Goal: Transaction & Acquisition: Purchase product/service

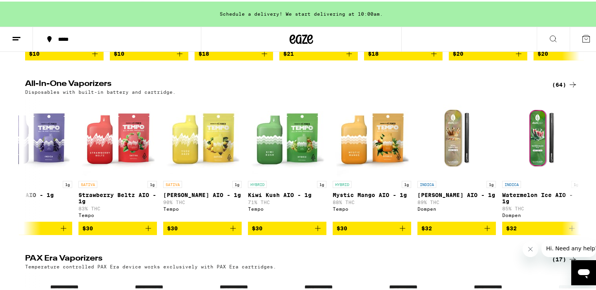
scroll to position [0, 2573]
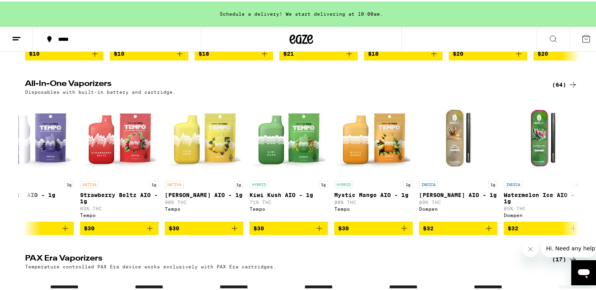
click at [504, 155] on img "Open page for Watermelon Ice AIO - 1g from Dompen" at bounding box center [543, 136] width 78 height 78
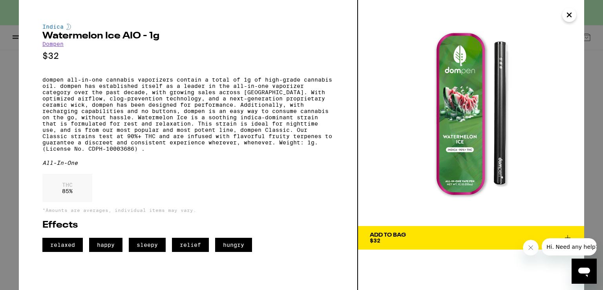
click at [571, 15] on icon "Close" at bounding box center [568, 15] width 9 height 12
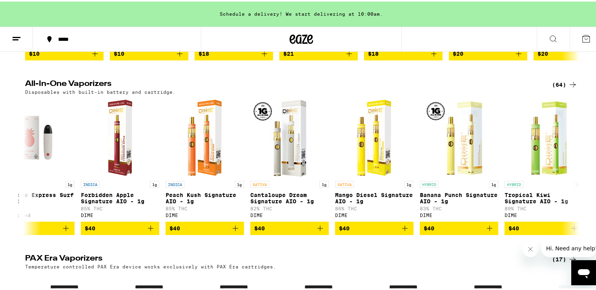
scroll to position [0, 4872]
